Goal: Task Accomplishment & Management: Complete application form

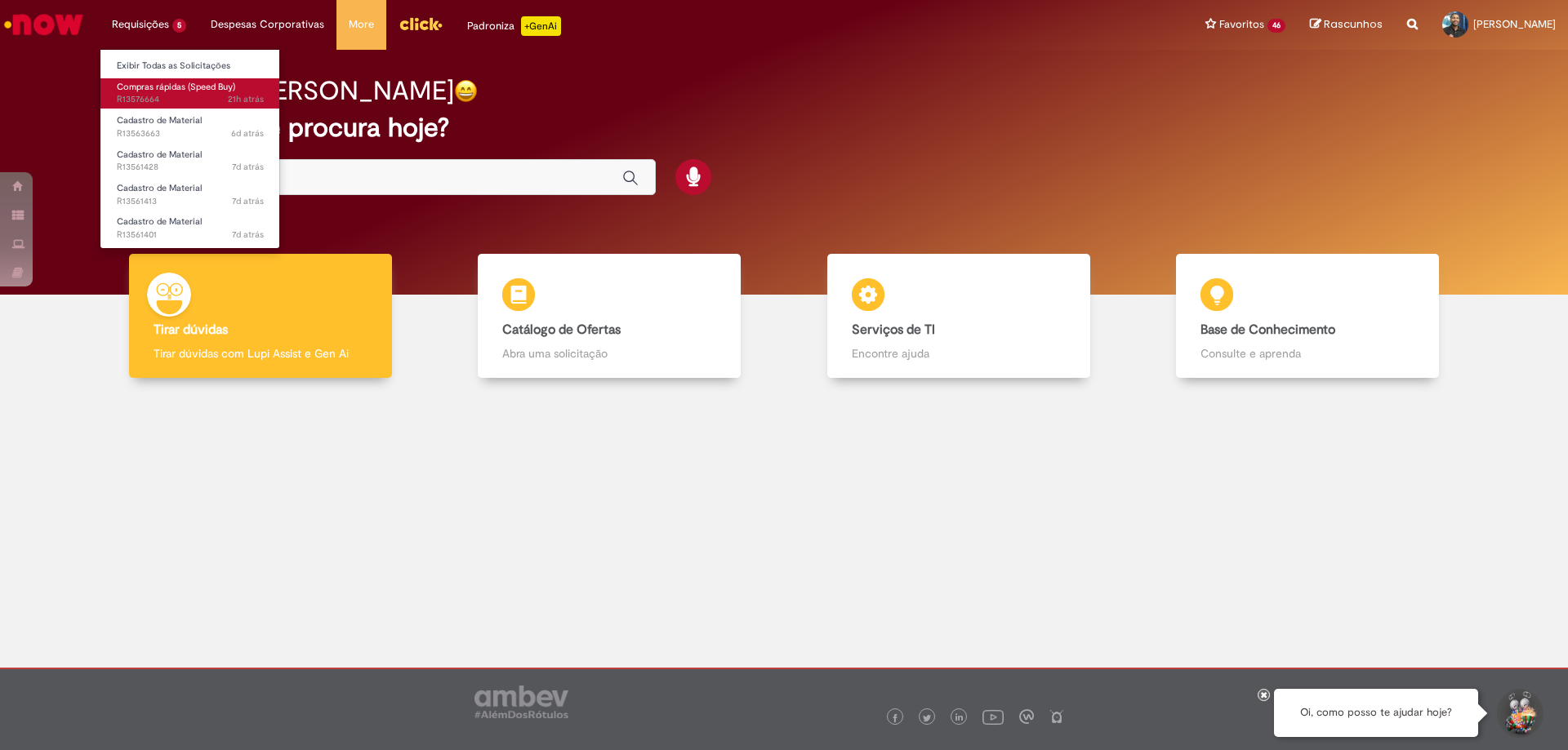
click at [173, 89] on span "Compras rápidas (Speed Buy)" at bounding box center [175, 87] width 118 height 12
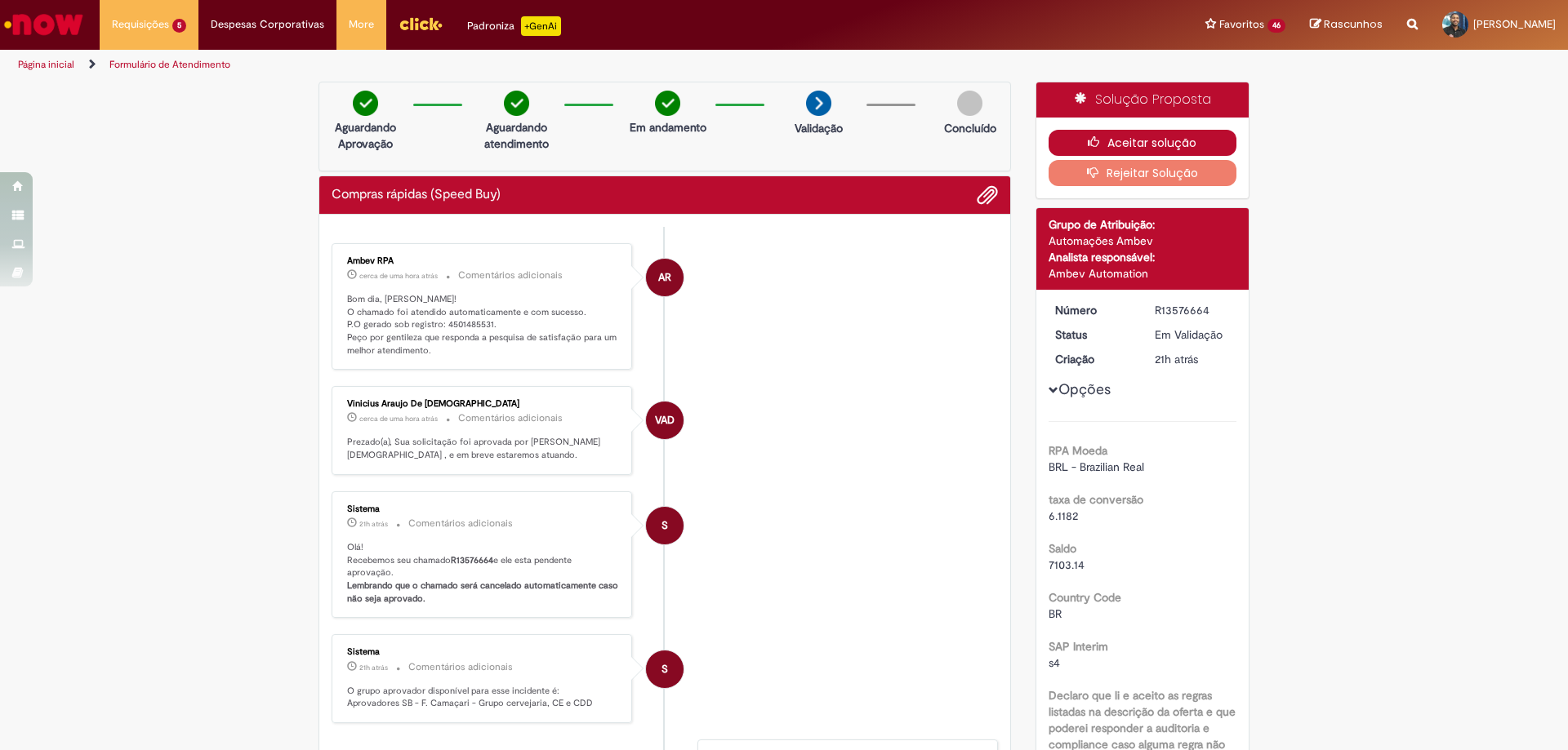
click at [1131, 136] on button "Aceitar solução" at bounding box center [1143, 143] width 188 height 26
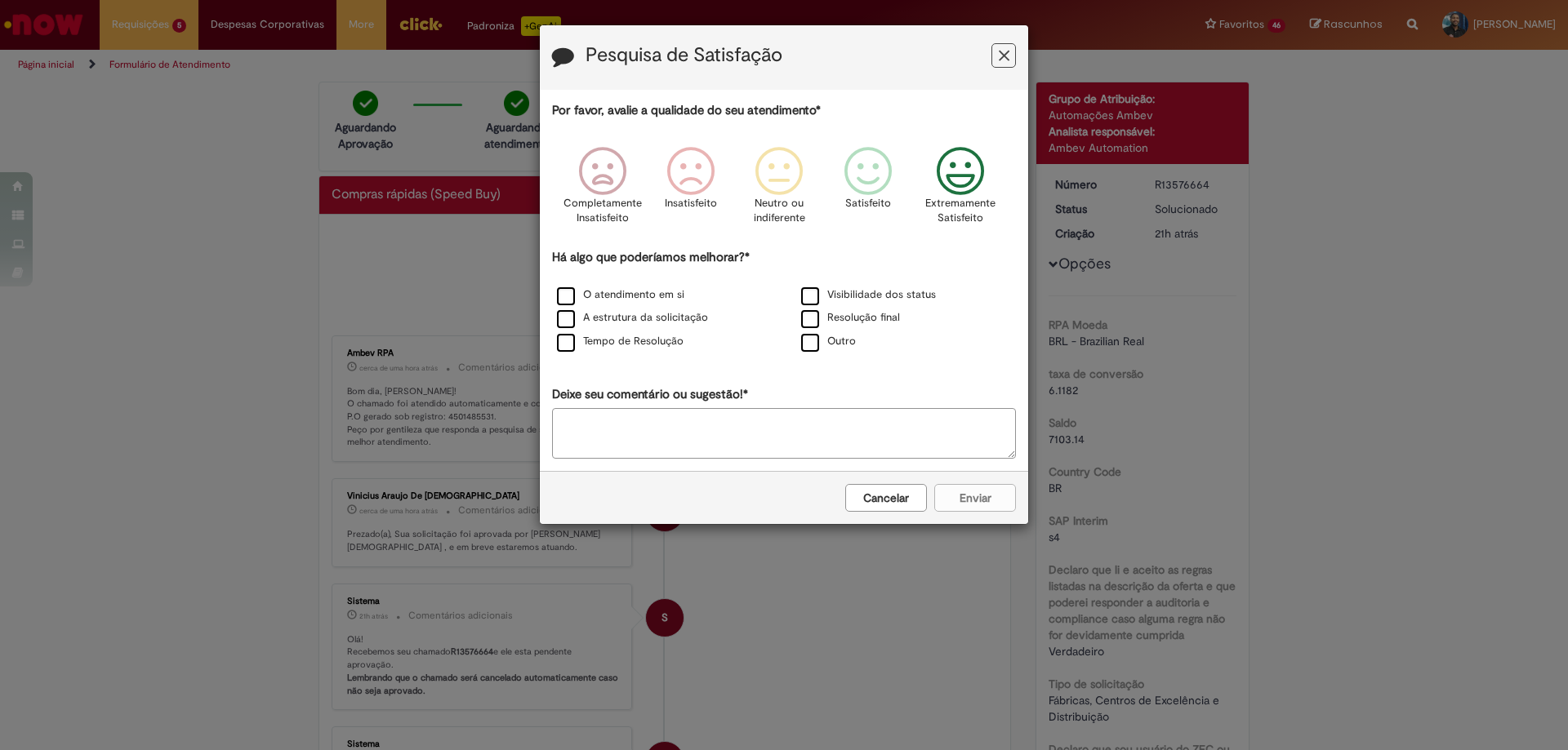
click at [960, 178] on icon "Feedback" at bounding box center [961, 171] width 62 height 49
click at [809, 320] on label "Resolução final" at bounding box center [851, 318] width 99 height 16
drag, startPoint x: 982, startPoint y: 498, endPoint x: 956, endPoint y: 466, distance: 41.2
click at [972, 484] on button "Enviar" at bounding box center [975, 498] width 82 height 28
